Goal: Transaction & Acquisition: Purchase product/service

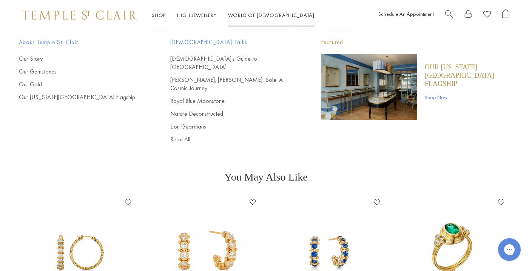
scroll to position [265, 0]
click at [452, 15] on span "Search" at bounding box center [449, 13] width 8 height 8
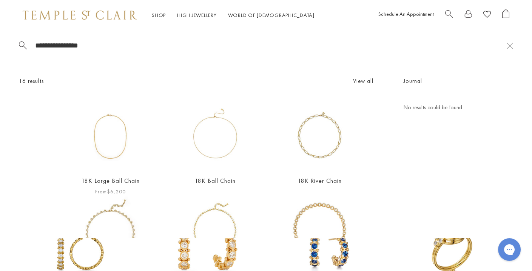
type input "**********"
click at [115, 124] on img at bounding box center [110, 136] width 67 height 67
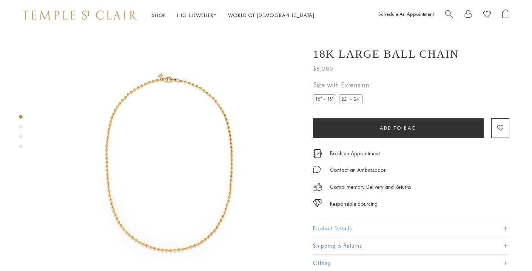
click at [205, 57] on img at bounding box center [170, 162] width 264 height 264
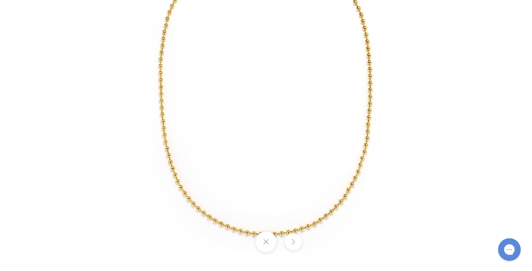
click at [288, 240] on button at bounding box center [293, 242] width 17 height 17
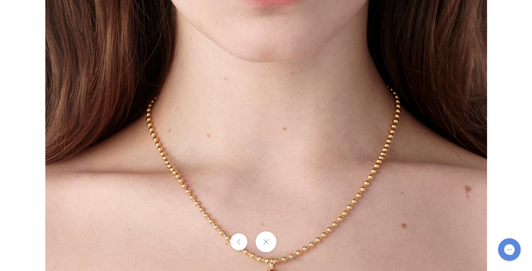
click at [288, 240] on div at bounding box center [266, 242] width 532 height 21
click at [276, 242] on button at bounding box center [265, 242] width 21 height 21
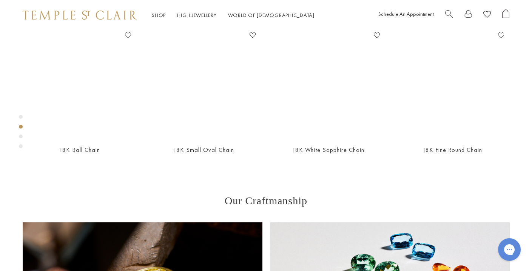
scroll to position [315, 0]
click at [345, 100] on main "Responsible Sourcing Our gold is strictly mercury-free mined gold and recycled …" at bounding box center [266, 86] width 532 height 742
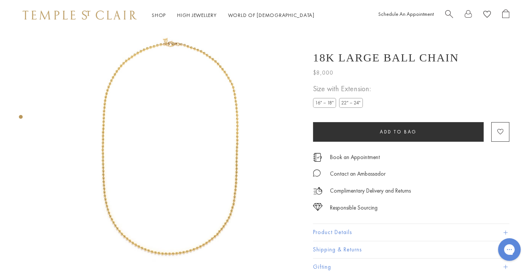
scroll to position [16, 0]
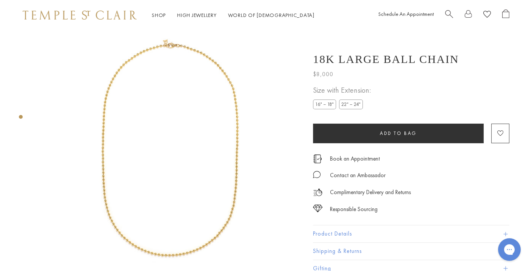
click at [344, 93] on span "Size with Extension:" at bounding box center [342, 91] width 58 height 12
click at [318, 97] on span "Size with Extension:" at bounding box center [342, 91] width 58 height 12
click at [319, 102] on label "16" – 18"" at bounding box center [324, 104] width 23 height 9
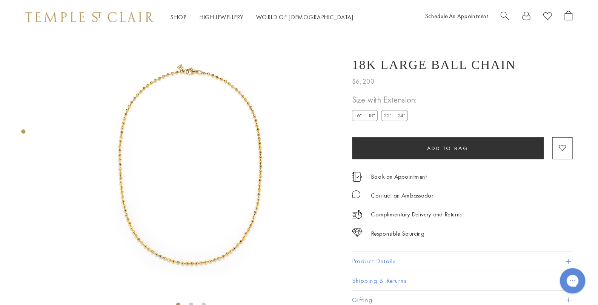
scroll to position [30, 0]
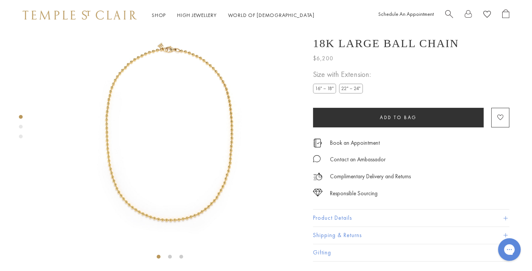
click at [145, 125] on img at bounding box center [170, 132] width 264 height 264
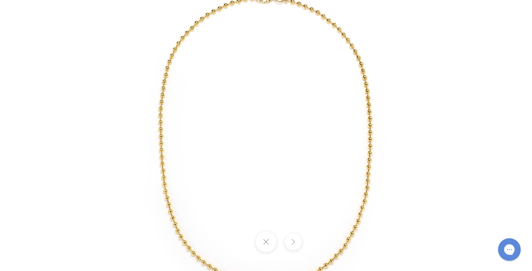
click at [145, 125] on img at bounding box center [266, 136] width 442 height 442
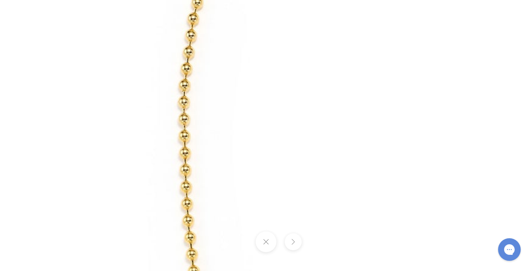
click at [145, 125] on img at bounding box center [443, 151] width 1087 height 1087
